Goal: Transaction & Acquisition: Obtain resource

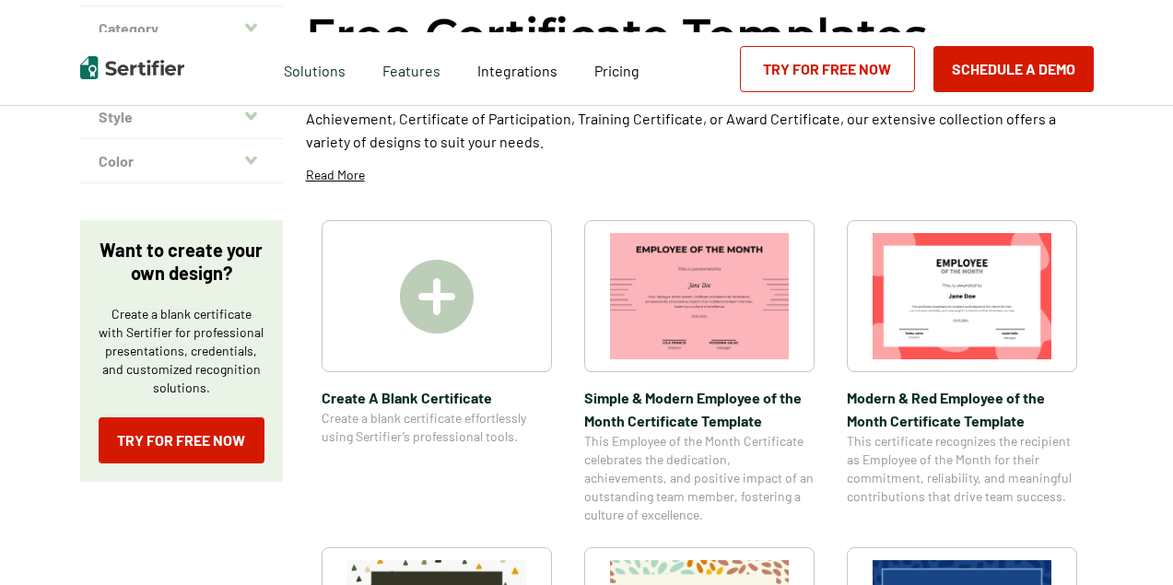
scroll to position [190, 0]
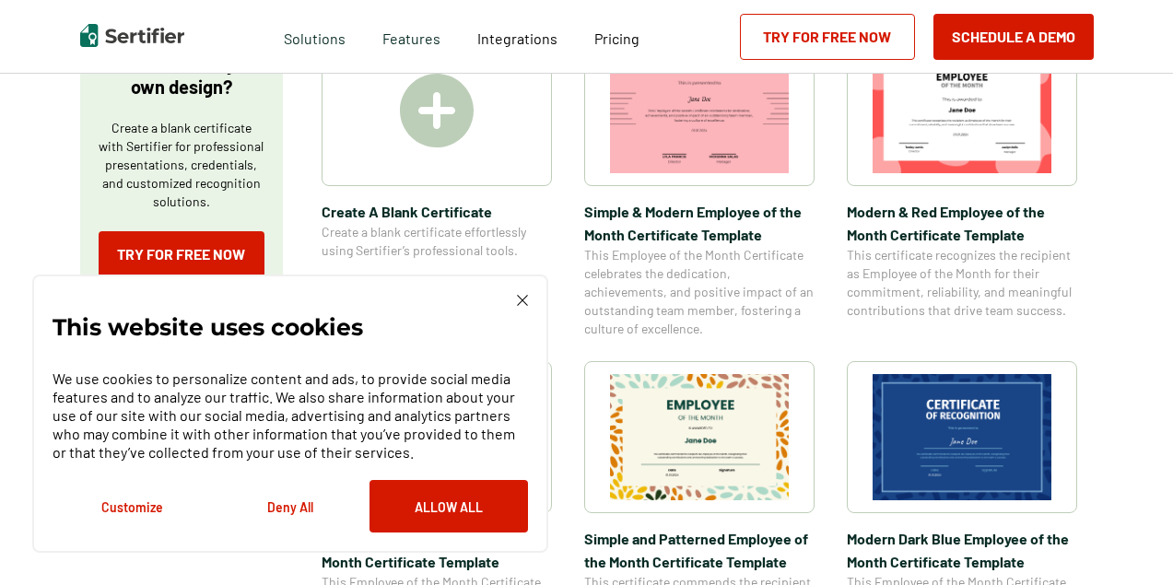
scroll to position [373, 0]
click at [524, 302] on img at bounding box center [522, 300] width 11 height 11
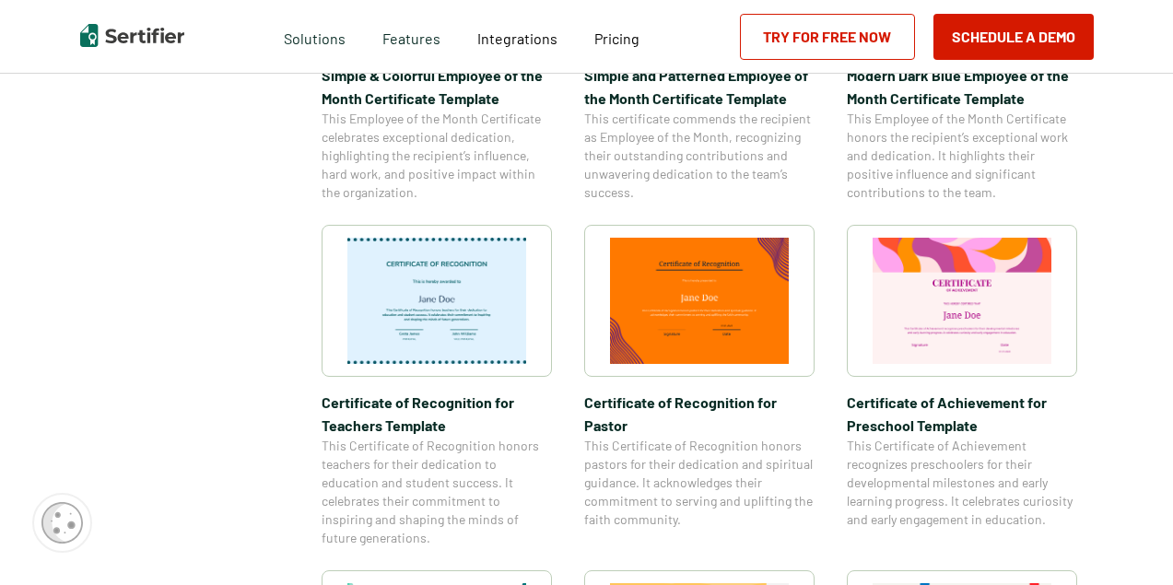
scroll to position [838, 1]
click at [484, 289] on img at bounding box center [437, 301] width 179 height 126
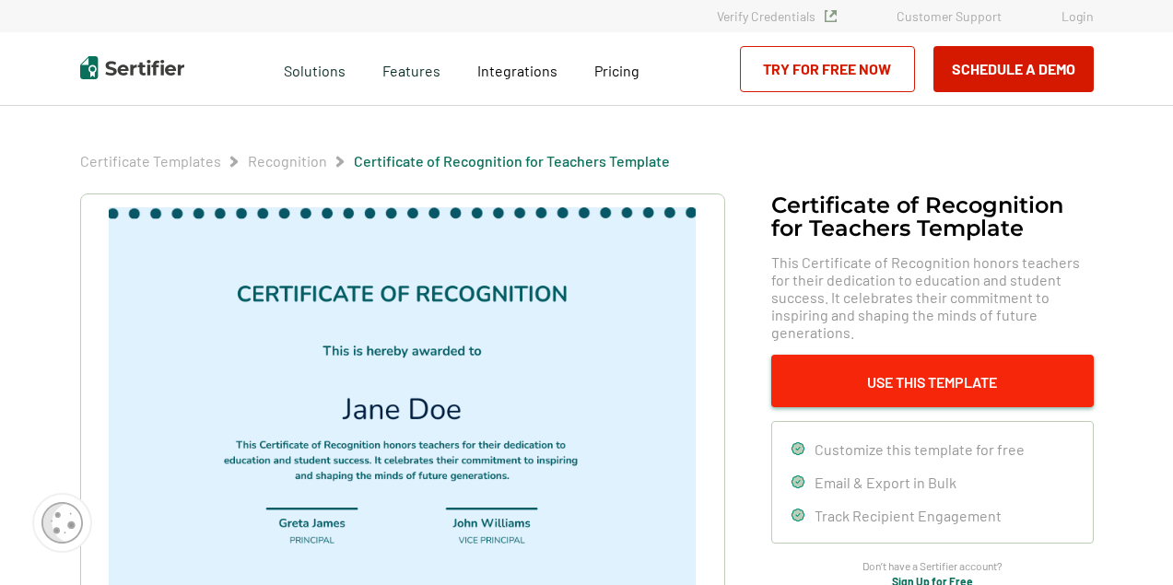
click at [873, 355] on button "Use This Template" at bounding box center [933, 381] width 323 height 53
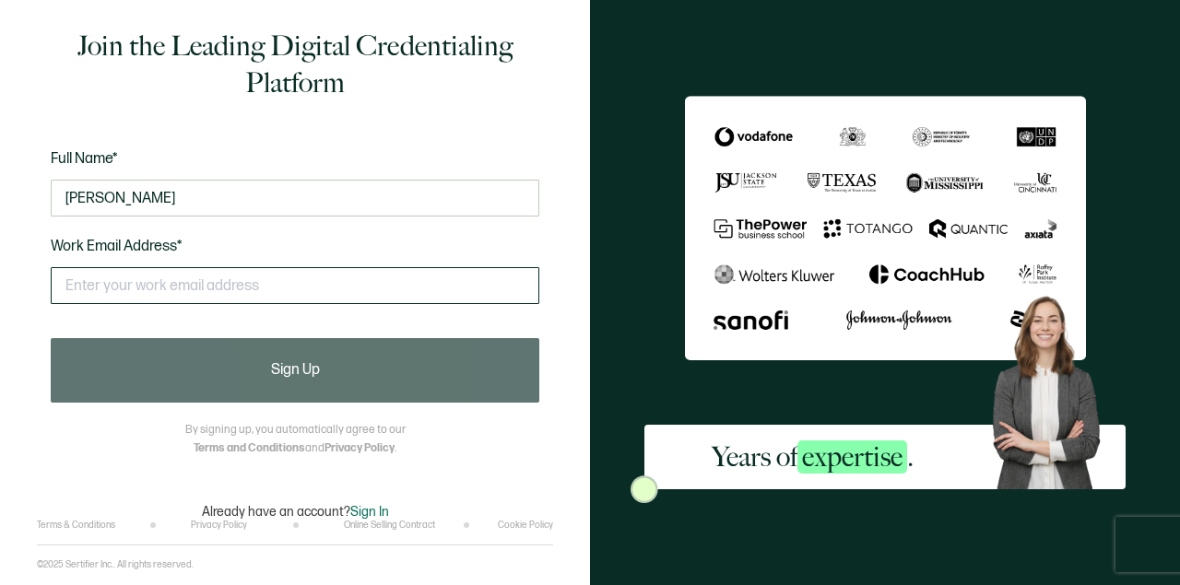
type input "[PERSON_NAME]"
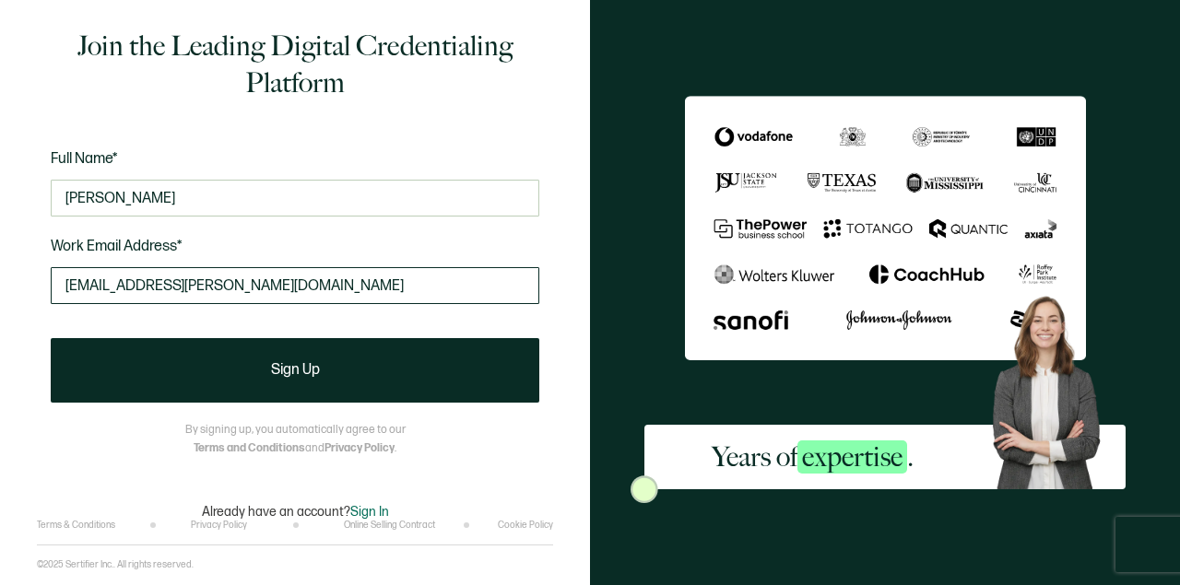
click at [181, 286] on input "[EMAIL_ADDRESS][PERSON_NAME][DOMAIN_NAME]" at bounding box center [295, 285] width 489 height 37
type input "[EMAIL_ADDRESS][PERSON_NAME][DOMAIN_NAME]"
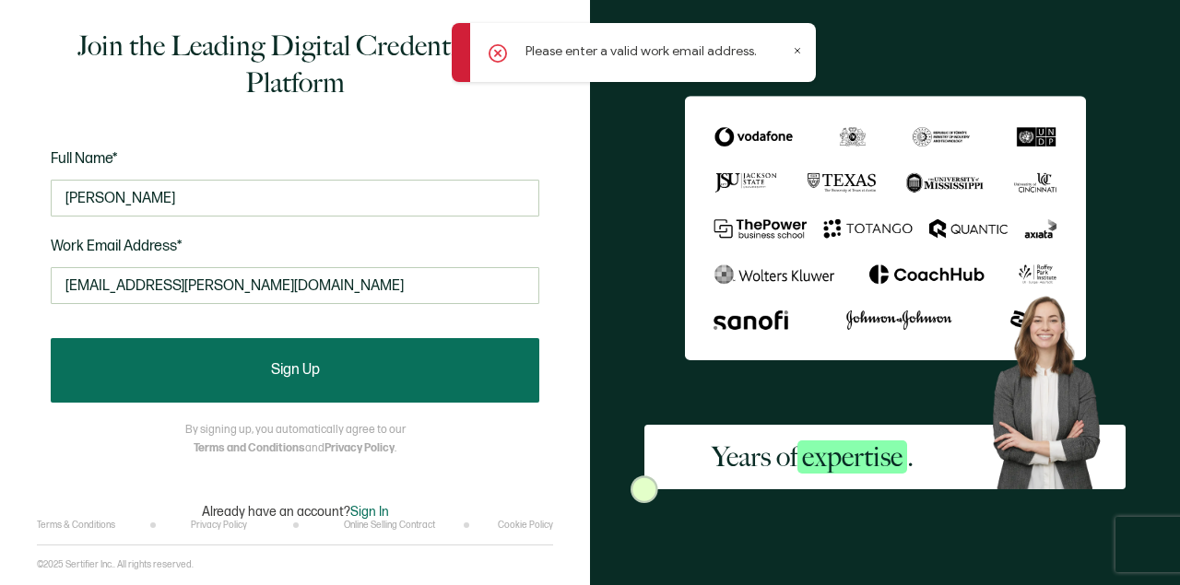
click at [269, 360] on button "Sign Up" at bounding box center [295, 370] width 489 height 65
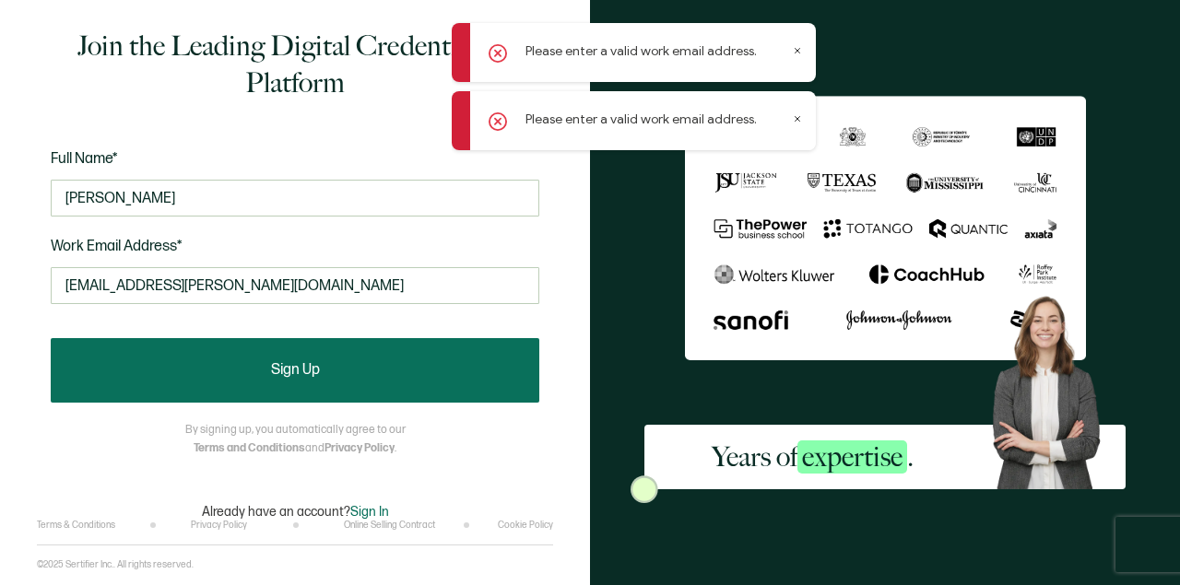
click at [316, 368] on span "Sign Up" at bounding box center [295, 370] width 49 height 15
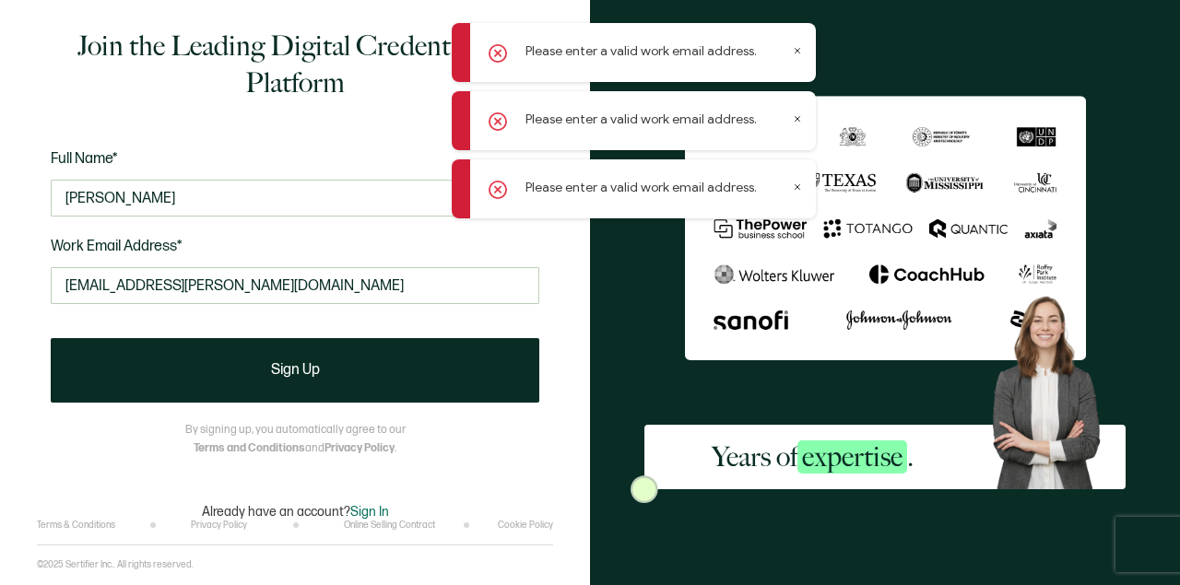
click at [800, 50] on icon at bounding box center [797, 50] width 9 height 9
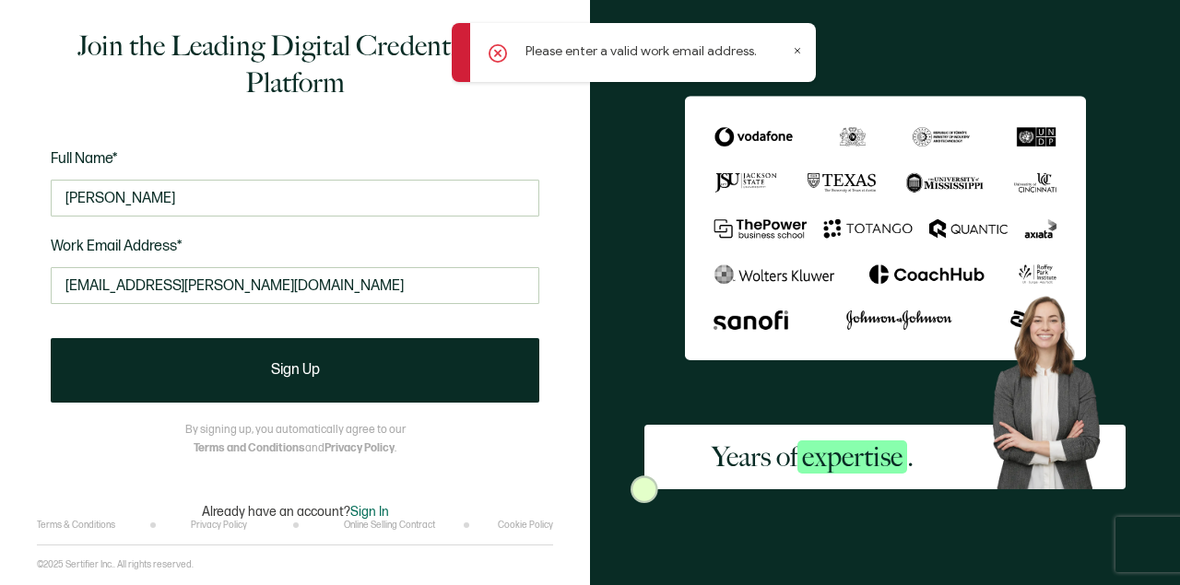
click at [800, 50] on icon at bounding box center [797, 50] width 9 height 9
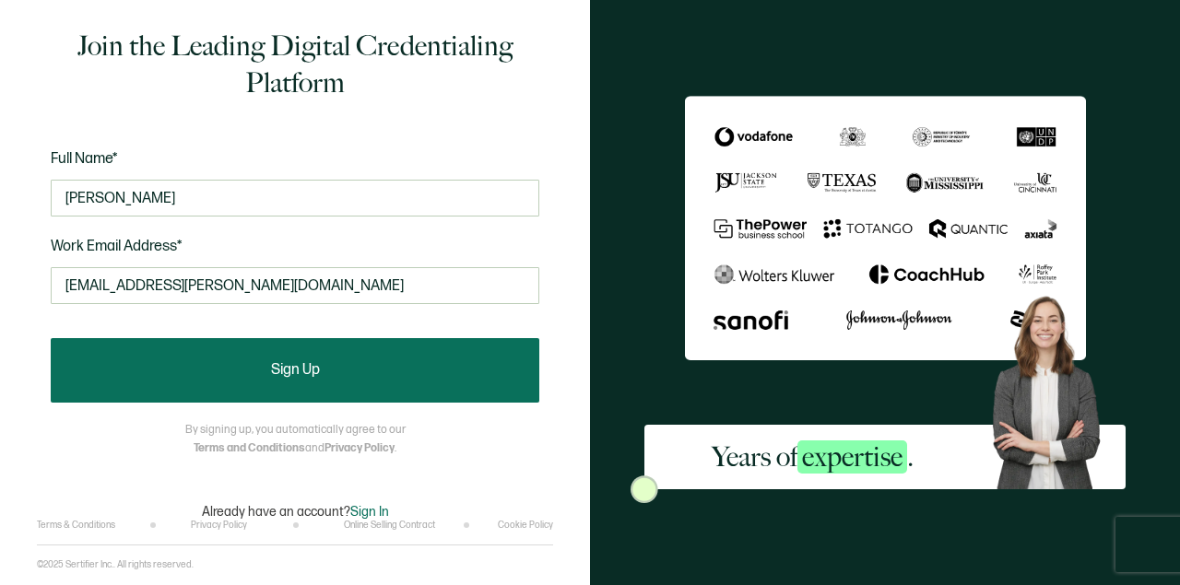
click at [258, 366] on button "Sign Up" at bounding box center [295, 370] width 489 height 65
